Goal: Information Seeking & Learning: Learn about a topic

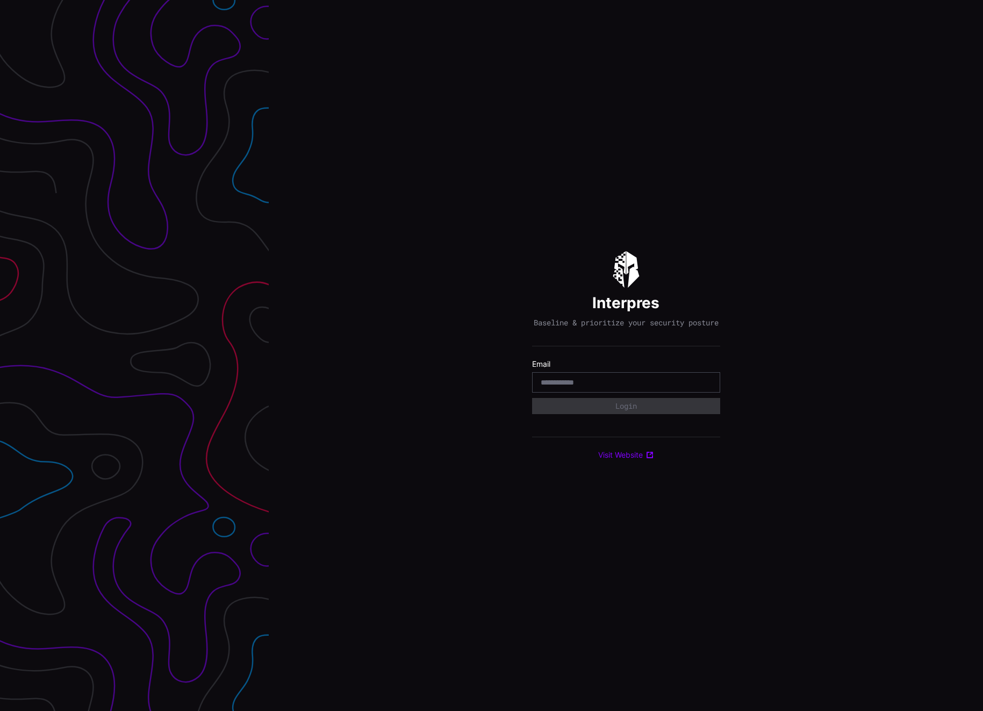
click at [577, 383] on input "email" at bounding box center [626, 382] width 171 height 10
type input "**********"
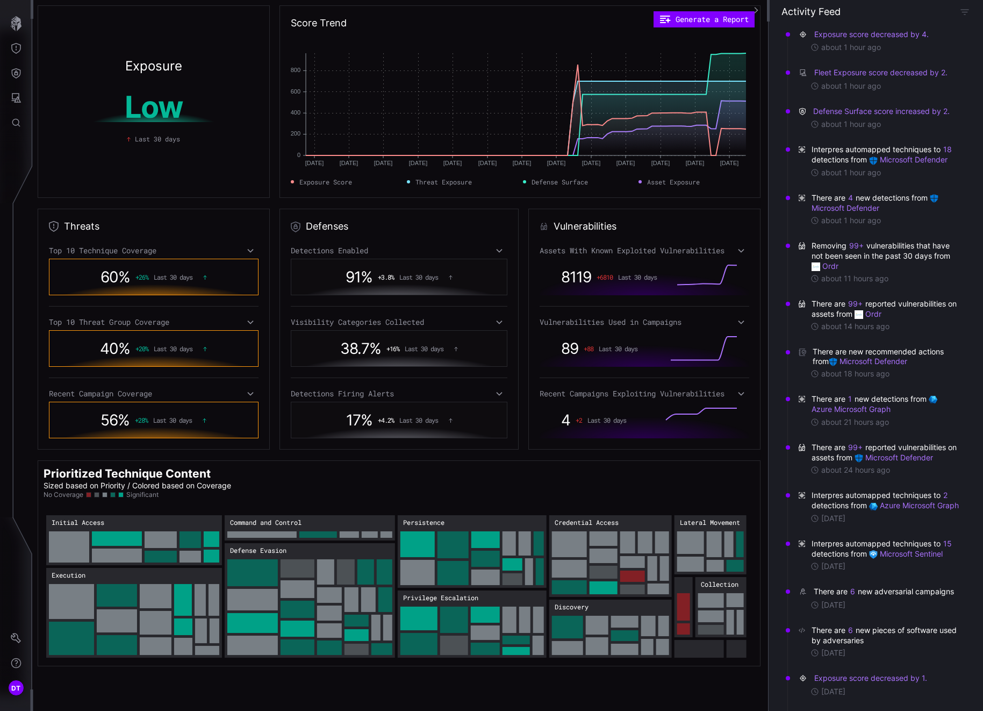
click at [247, 396] on icon at bounding box center [251, 393] width 8 height 9
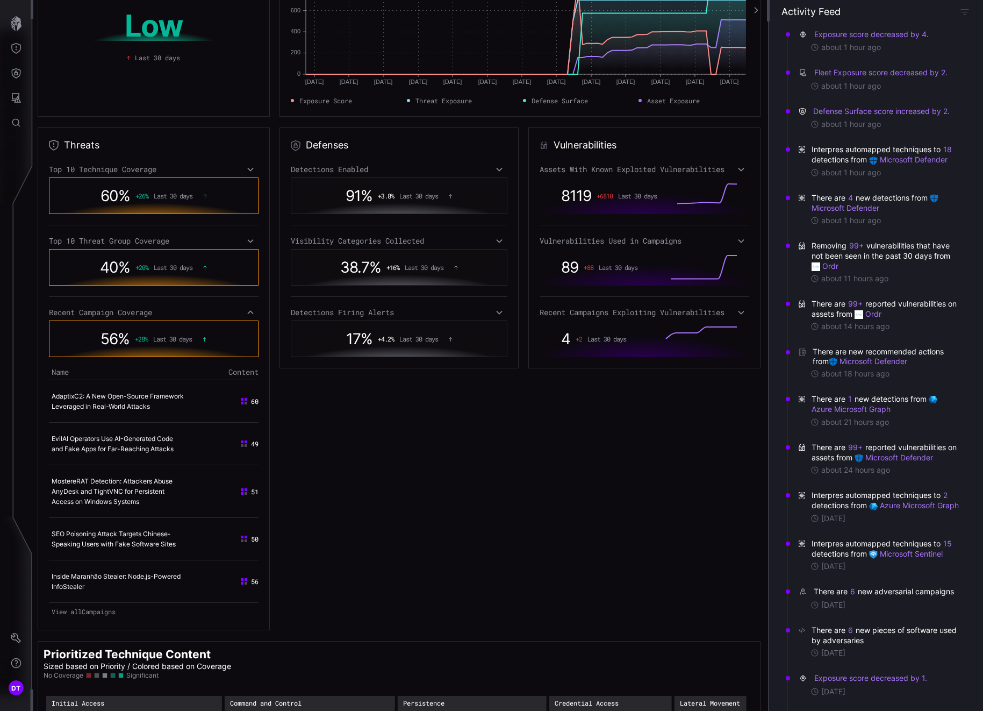
scroll to position [107, 0]
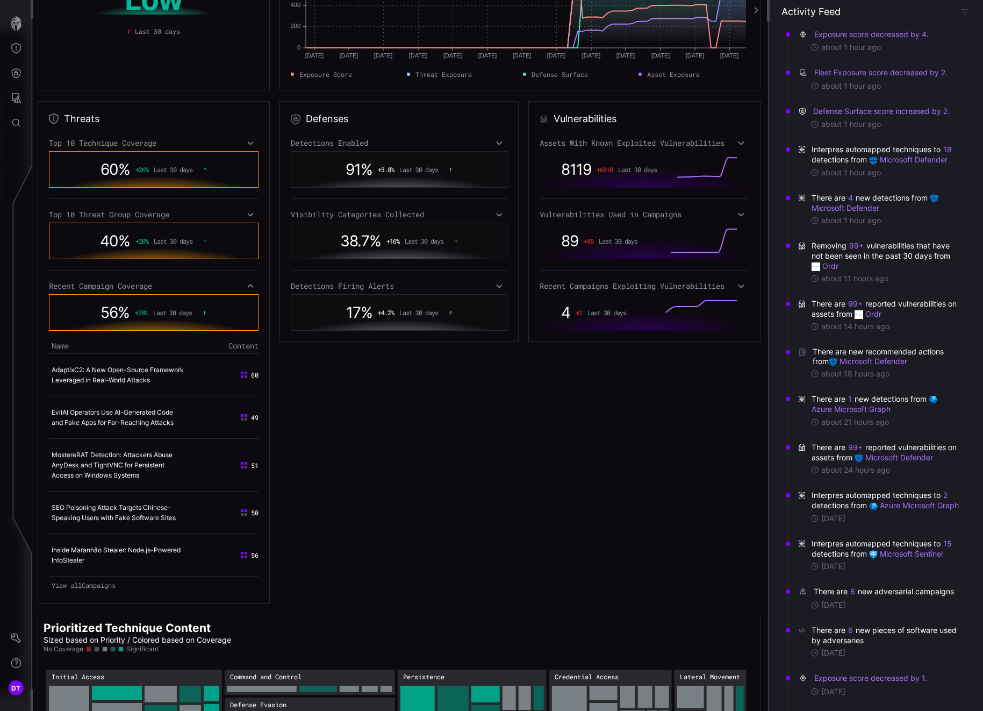
click at [106, 427] on td "EvilAI Operators Use AI-Generated Code and Fake Apps for Far-Reaching Attacks" at bounding box center [122, 417] width 147 height 42
click at [140, 426] on link "EvilAI Operators Use AI-Generated Code and Fake Apps for Far-Reaching Attacks" at bounding box center [113, 417] width 122 height 18
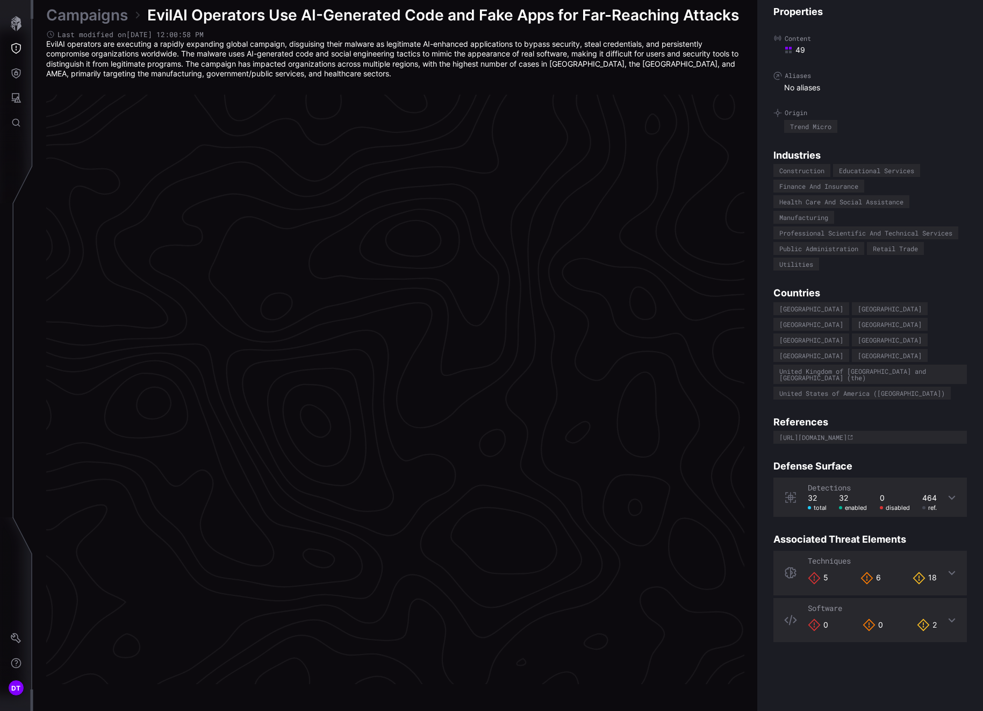
scroll to position [2128, 461]
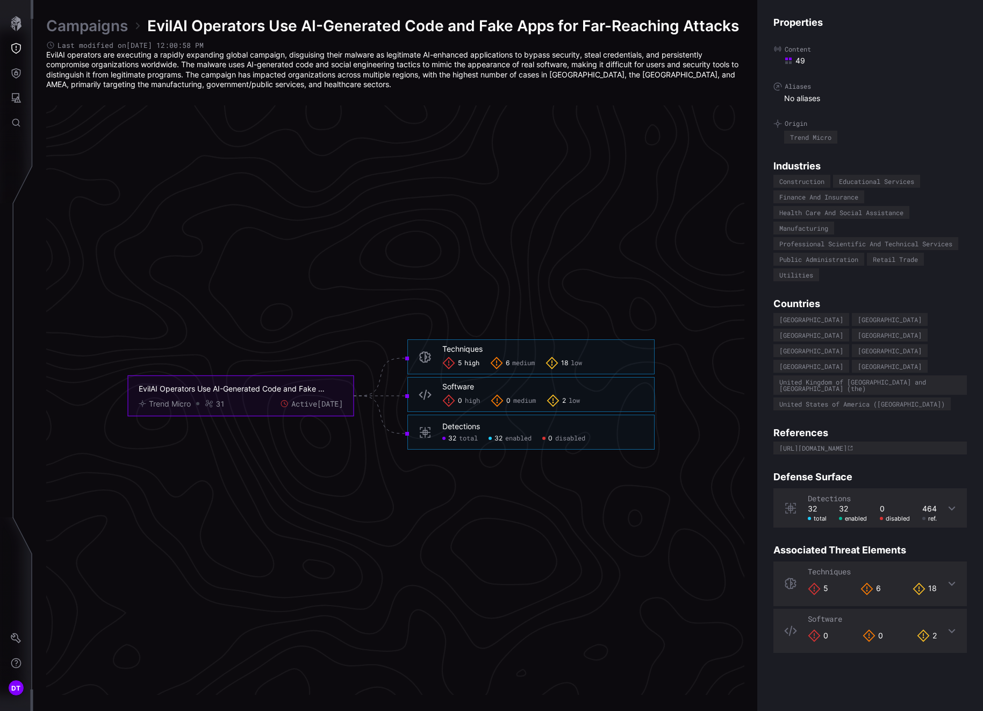
click at [463, 361] on div "5 high" at bounding box center [460, 362] width 37 height 13
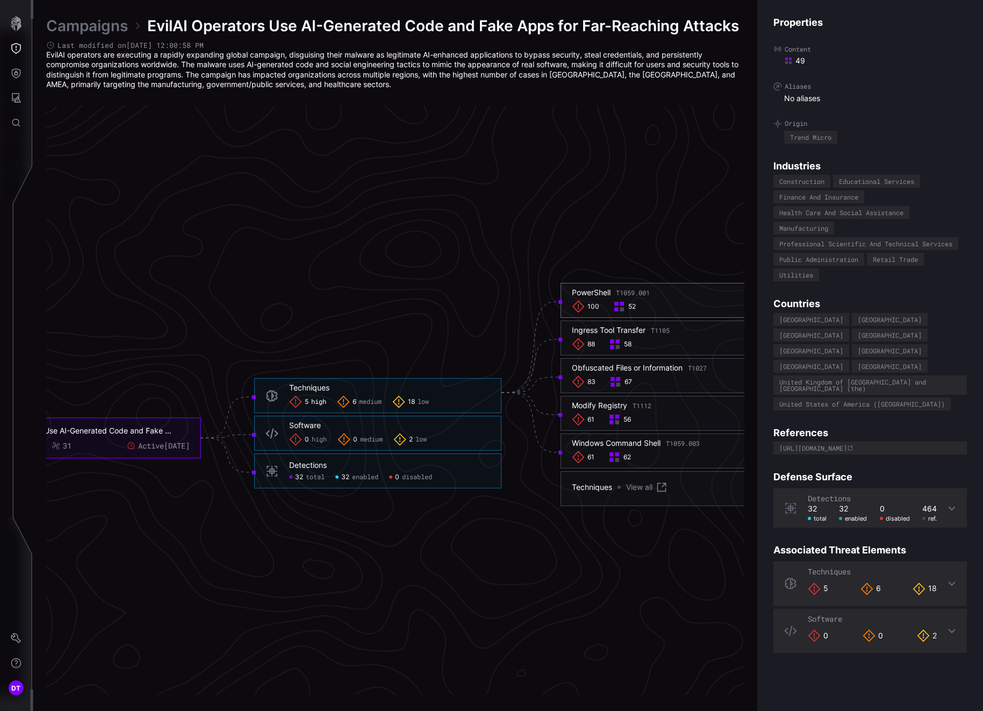
click at [582, 304] on icon at bounding box center [578, 306] width 12 height 12
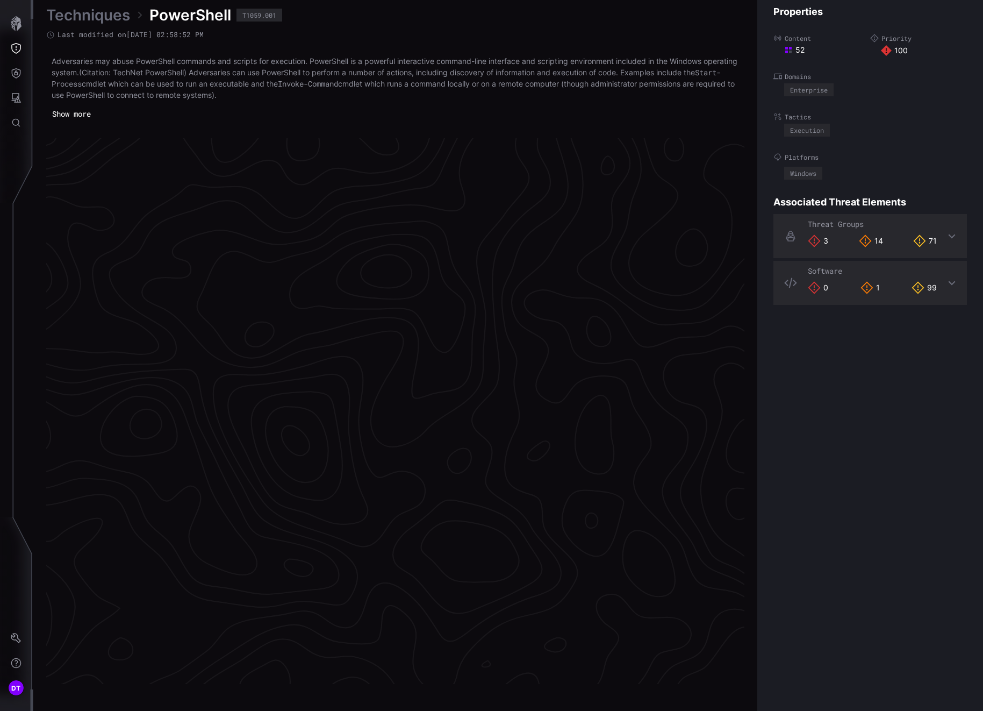
scroll to position [2150, 461]
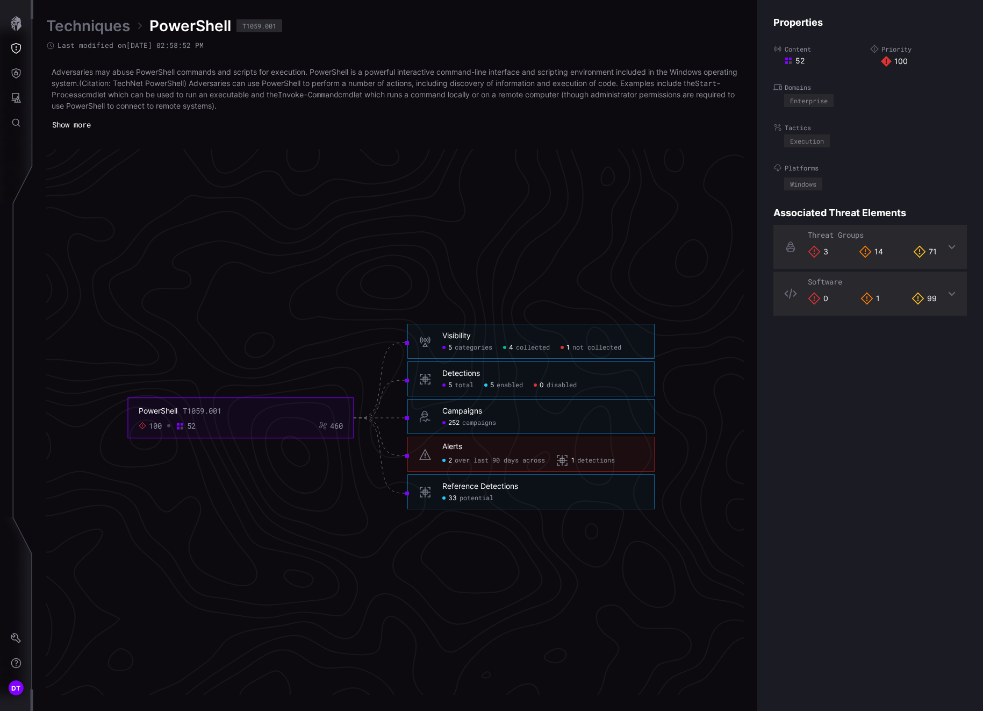
click at [466, 497] on span "potential" at bounding box center [477, 498] width 34 height 9
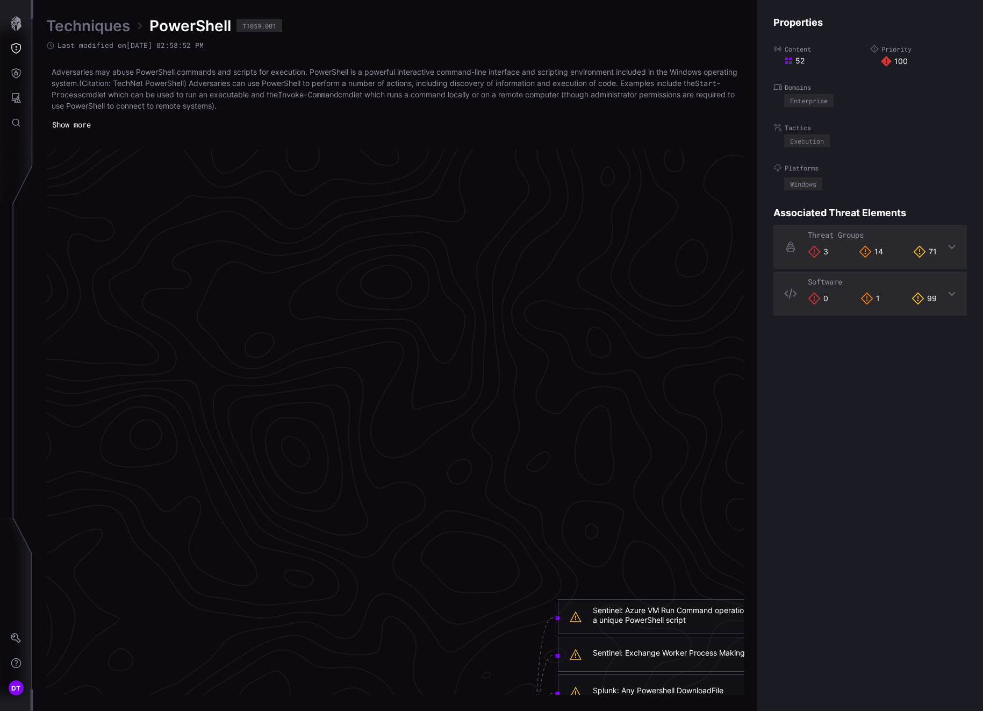
scroll to position [1397, 461]
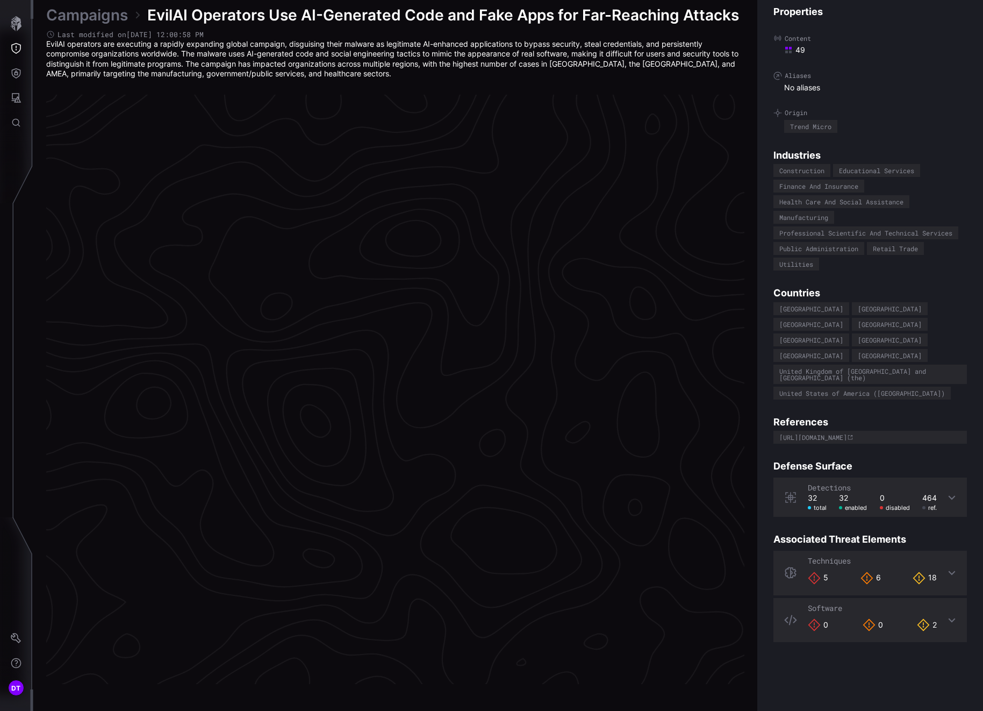
scroll to position [2128, 461]
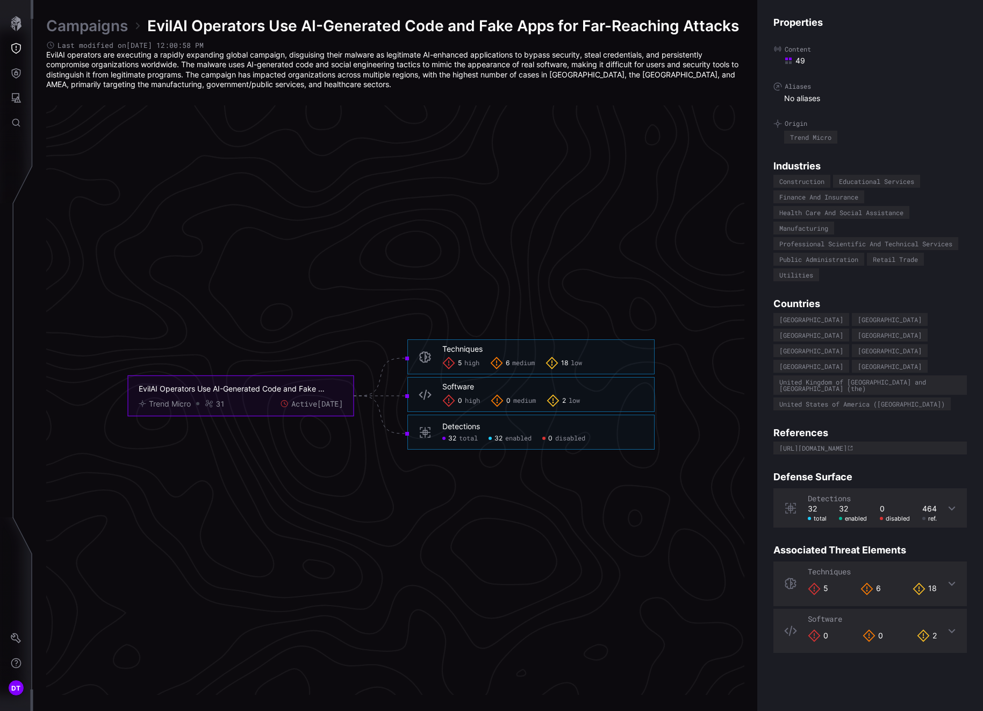
click at [939, 608] on div "Software 0 0 2" at bounding box center [869, 630] width 193 height 44
click at [948, 616] on icon at bounding box center [952, 620] width 9 height 9
click at [938, 561] on div "Techniques 5 6 18" at bounding box center [869, 583] width 193 height 44
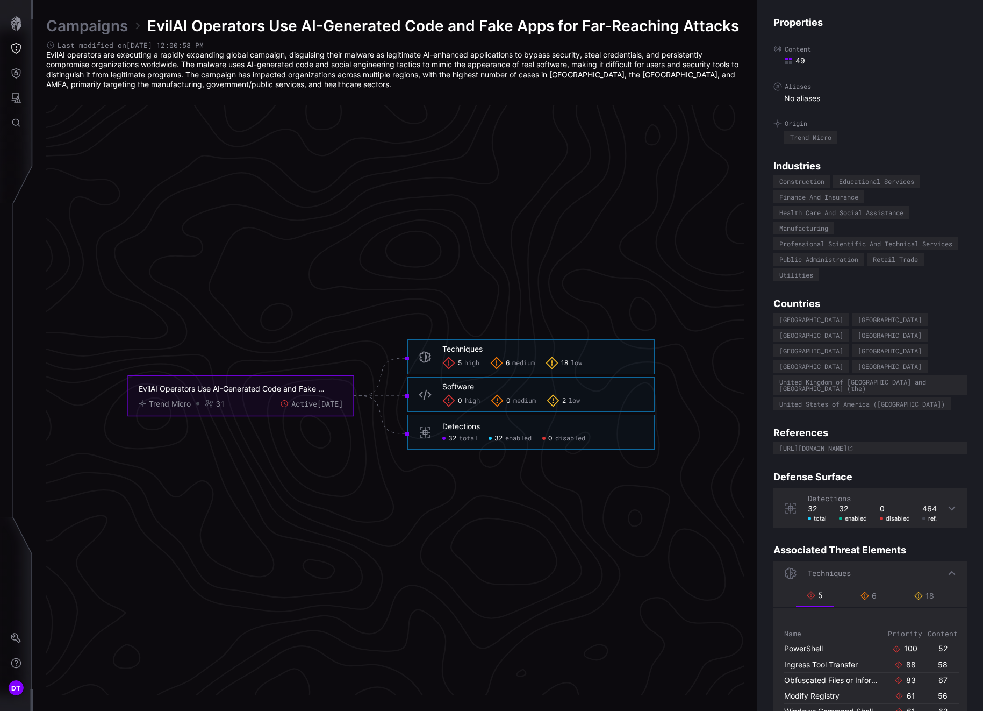
scroll to position [52, 0]
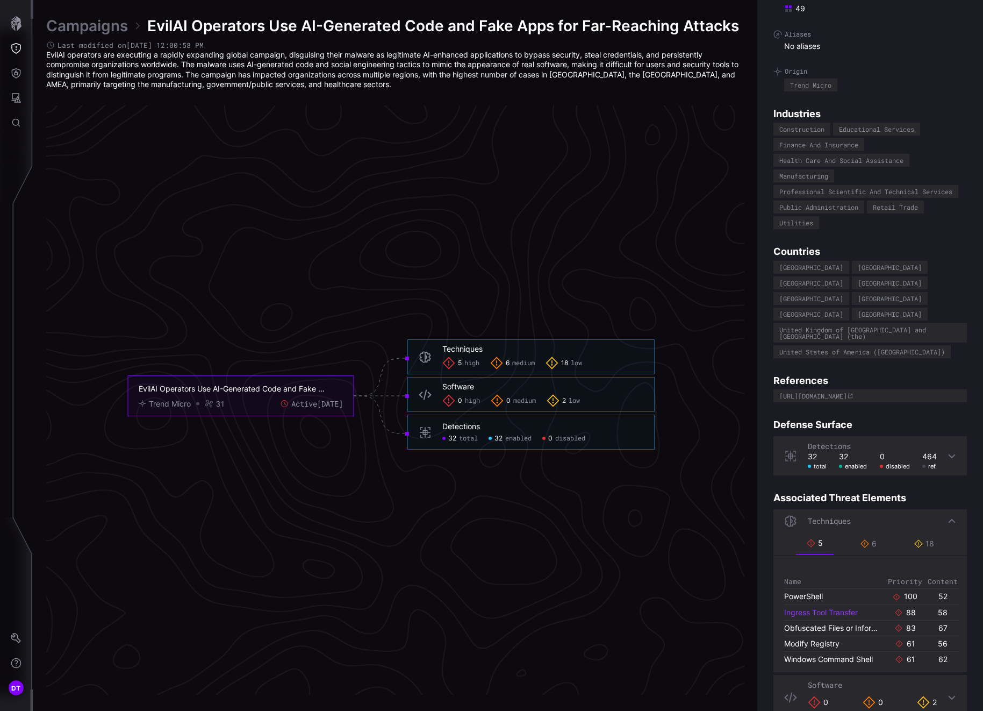
click at [813, 607] on link "Ingress Tool Transfer" at bounding box center [821, 611] width 74 height 9
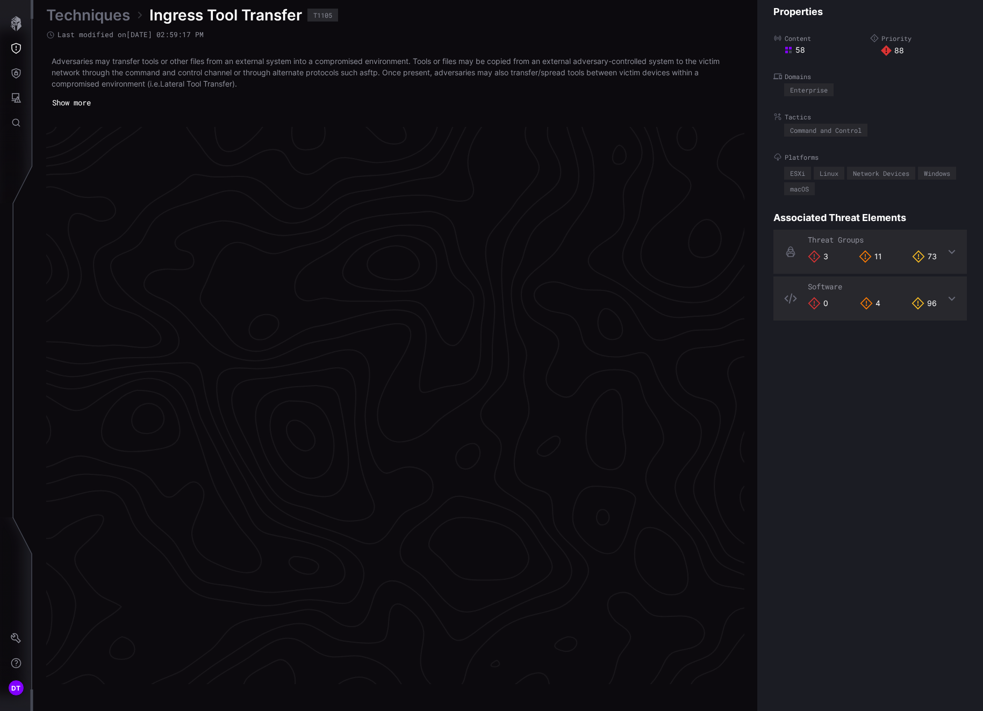
scroll to position [2144, 461]
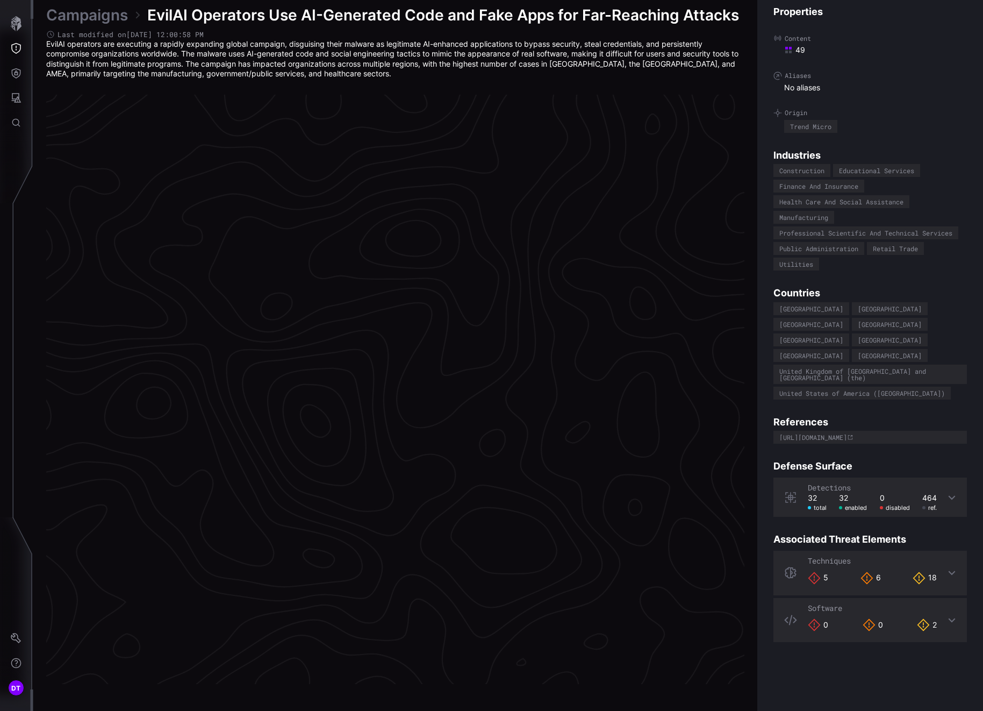
scroll to position [2128, 461]
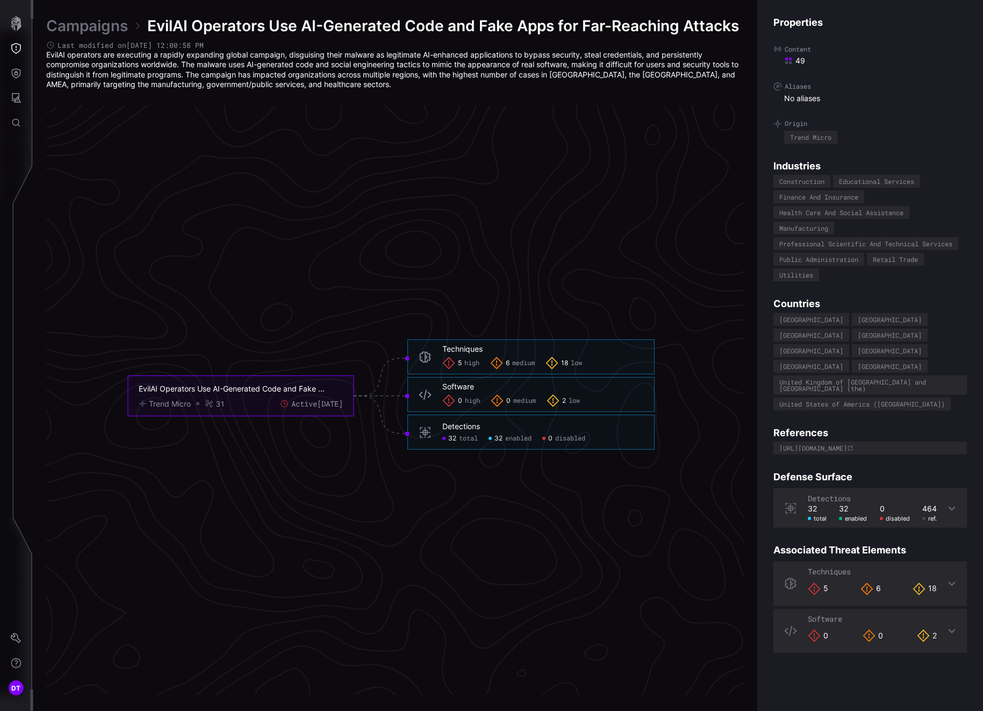
click at [949, 506] on icon at bounding box center [952, 508] width 7 height 4
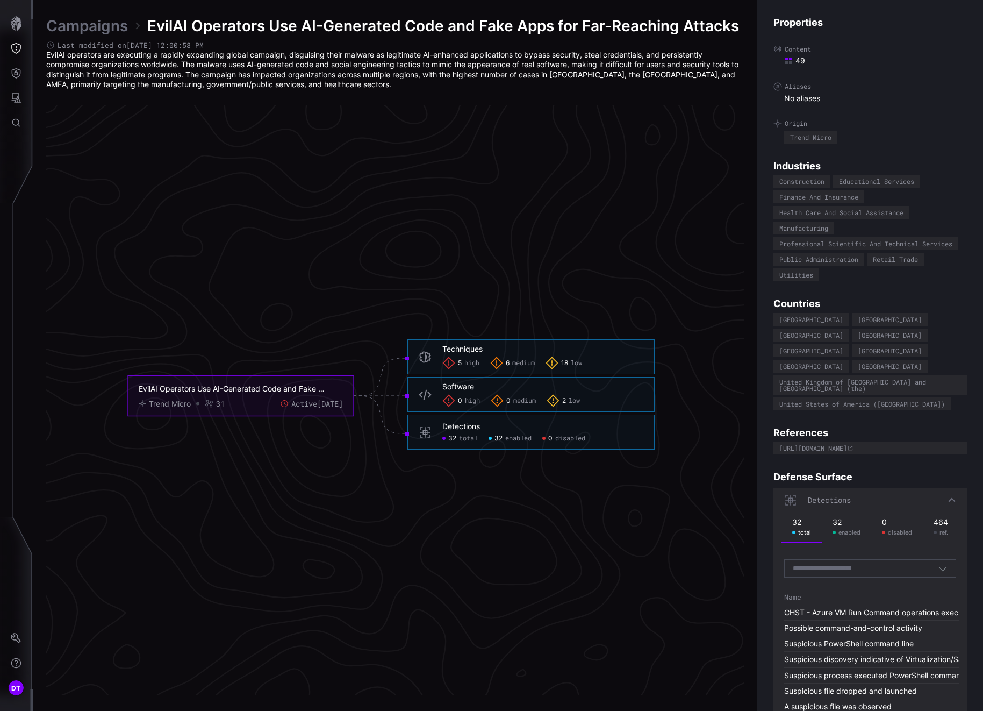
scroll to position [54, 0]
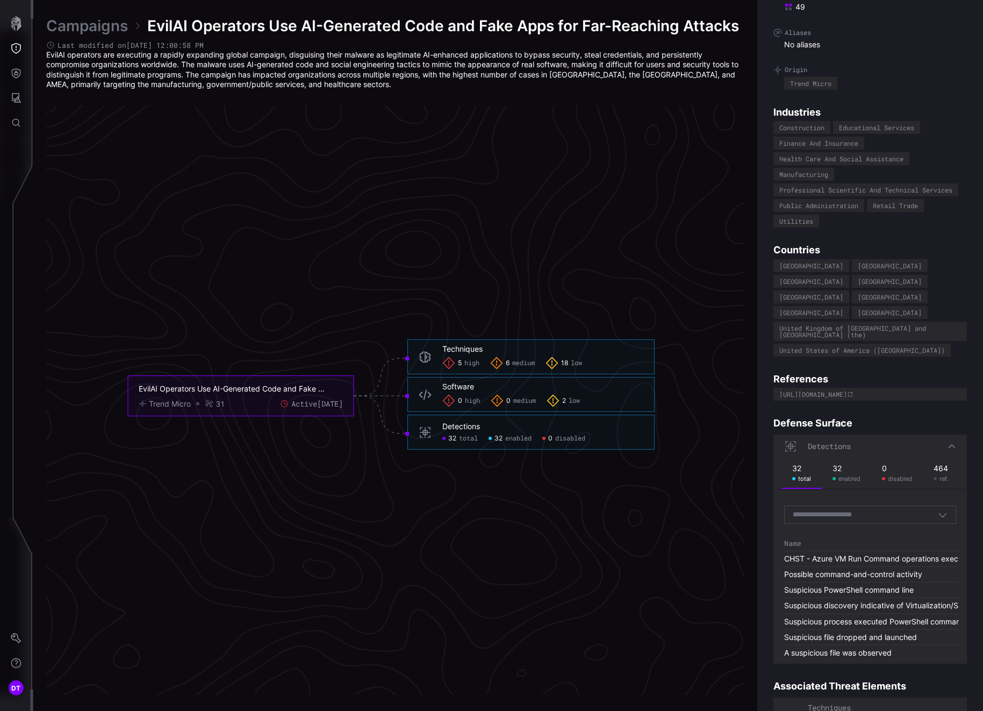
click at [938, 510] on icon "button" at bounding box center [943, 515] width 10 height 10
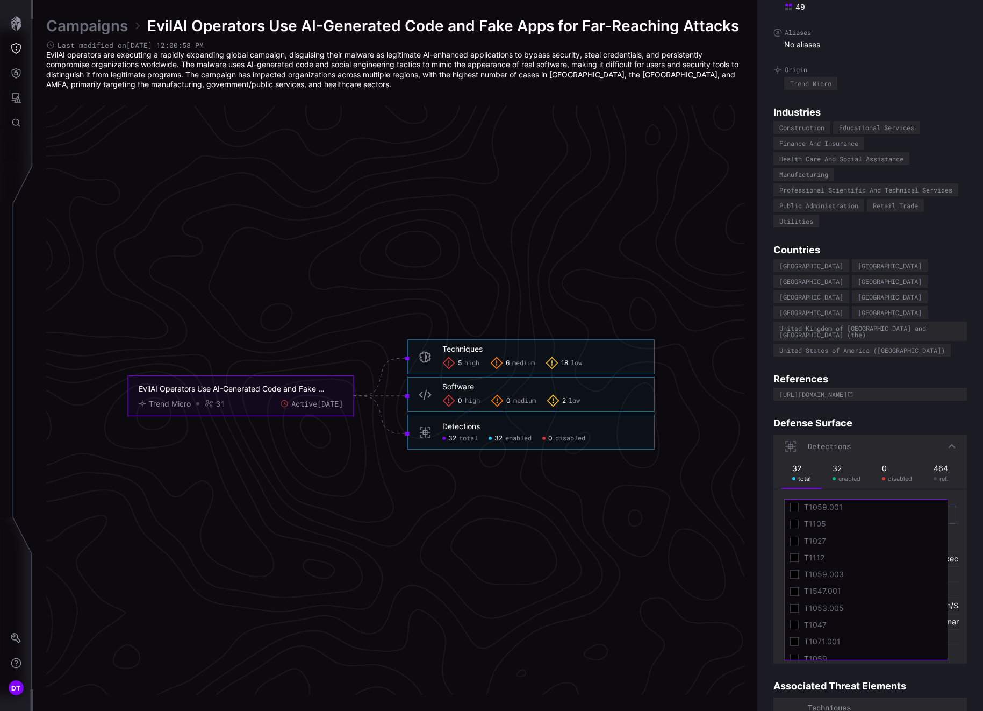
click at [938, 510] on icon "button" at bounding box center [943, 515] width 10 height 10
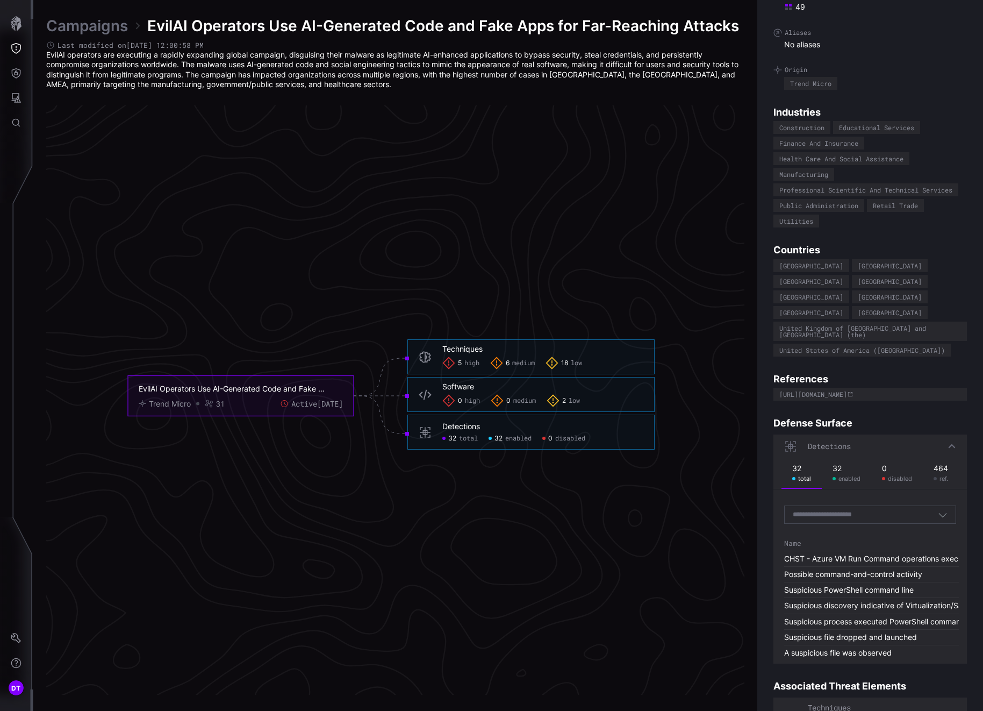
click at [938, 510] on icon "button" at bounding box center [943, 515] width 10 height 10
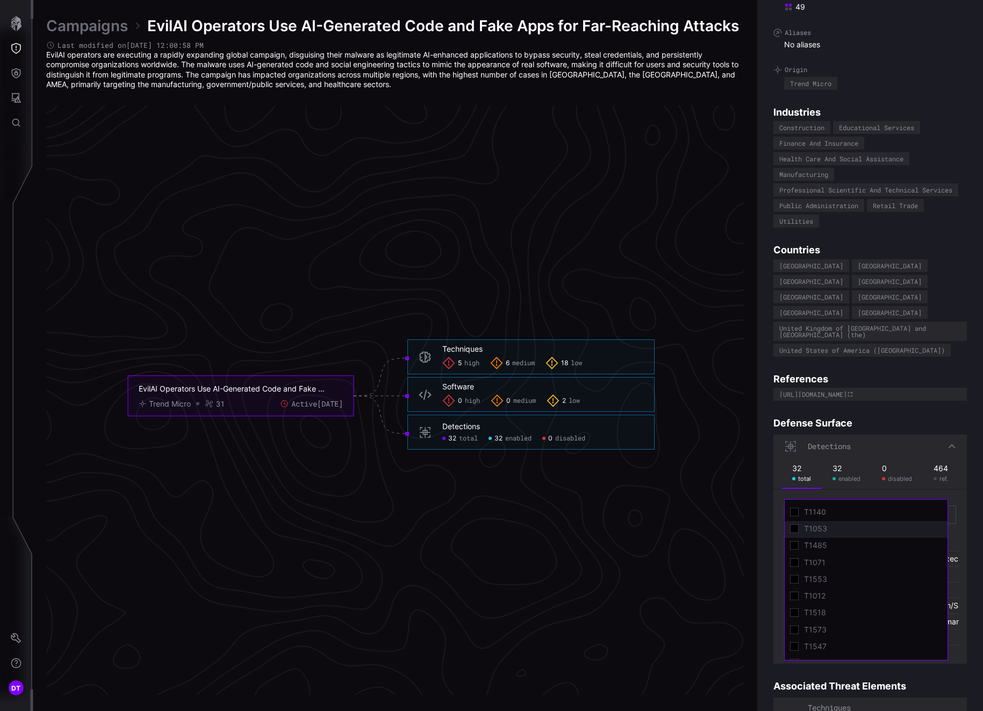
scroll to position [226, 0]
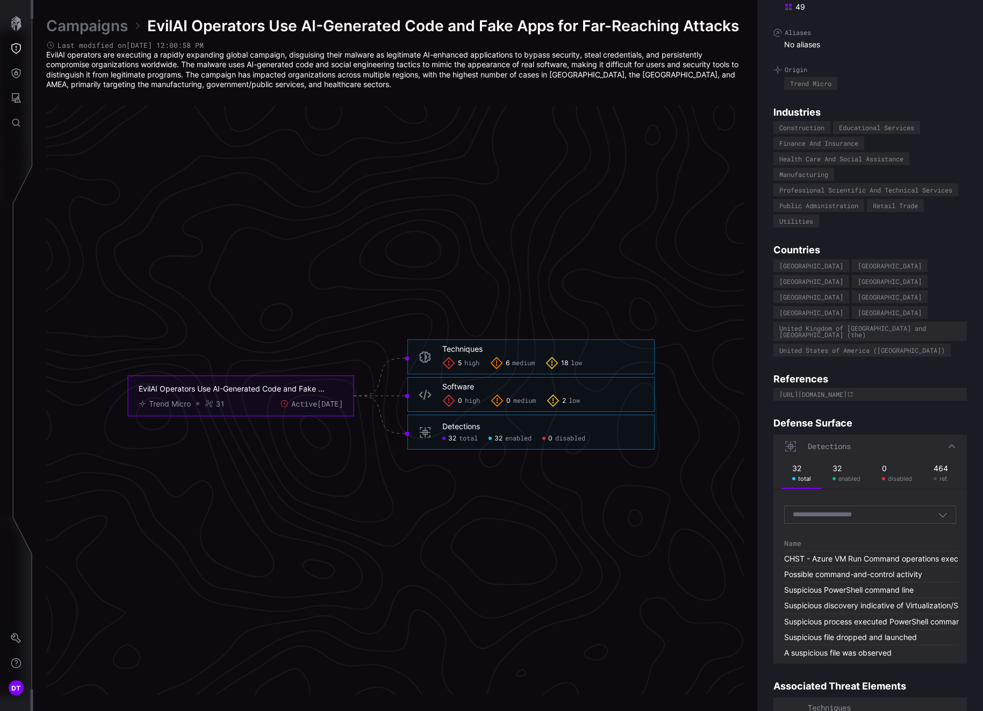
click at [723, 529] on icon "EvilAI Operators Use AI-Generated Code and Fake Apps for Far-Reaching Attacks T…" at bounding box center [391, 395] width 1612 height 4837
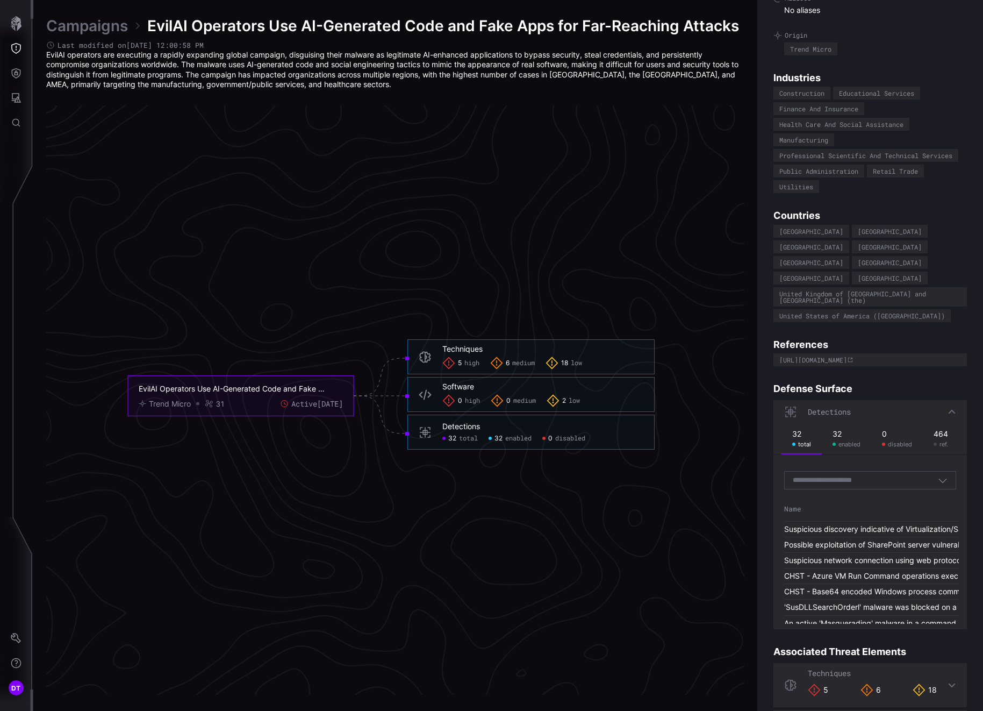
scroll to position [123, 0]
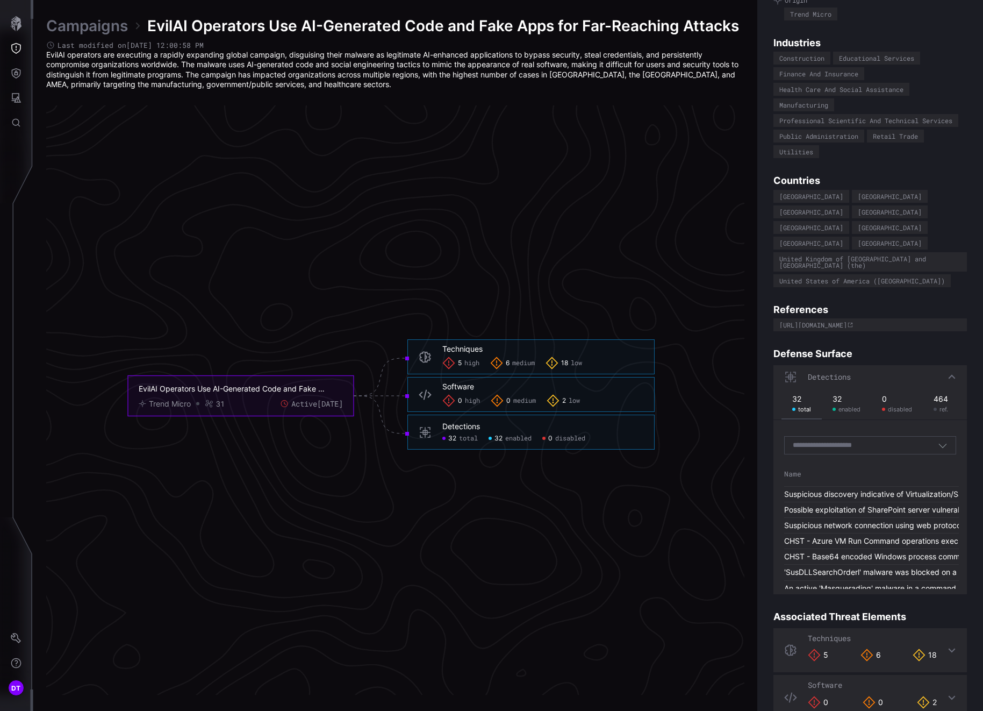
click at [802, 394] on div "32 total" at bounding box center [801, 403] width 19 height 18
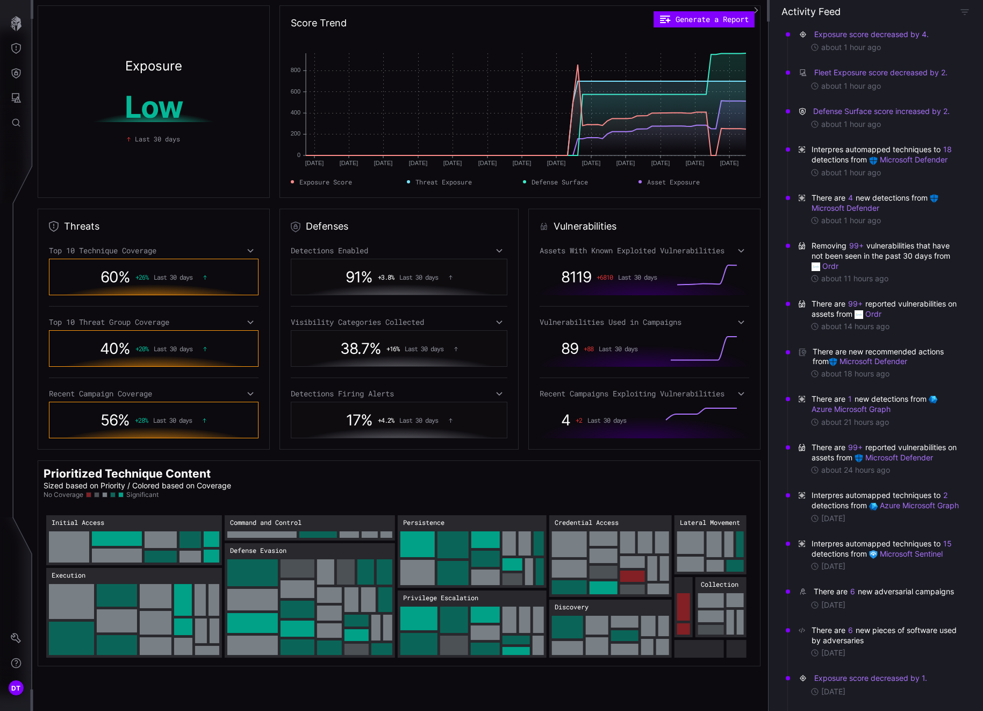
click at [247, 394] on icon at bounding box center [251, 393] width 8 height 9
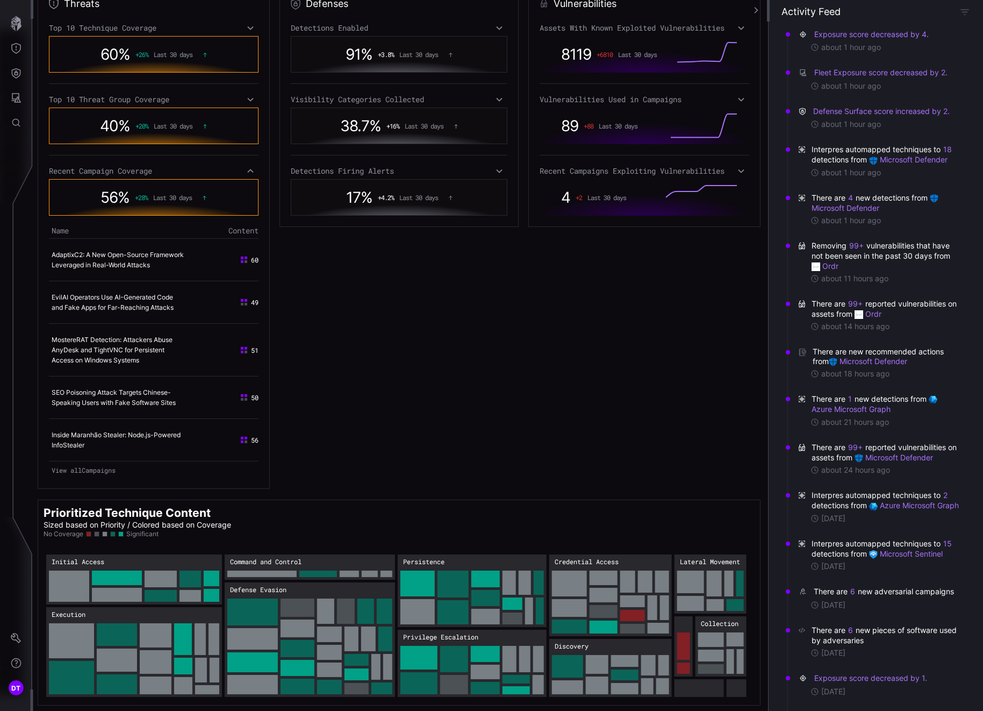
scroll to position [233, 0]
